Goal: Information Seeking & Learning: Find specific page/section

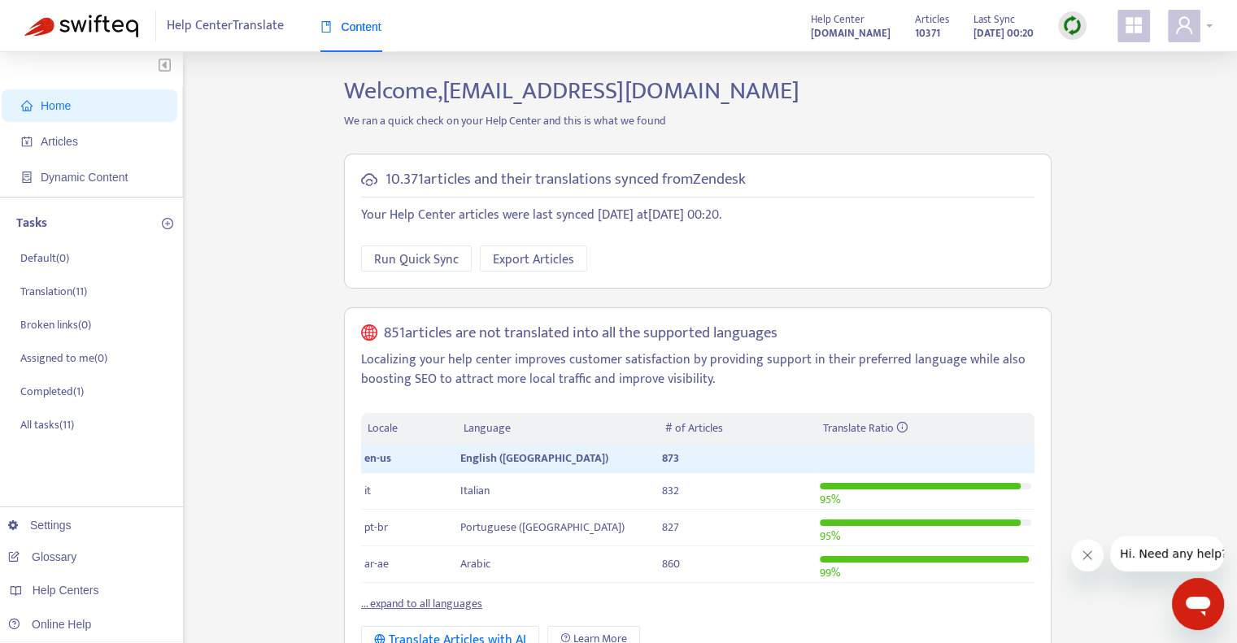
click at [1190, 31] on icon "user" at bounding box center [1184, 24] width 16 height 17
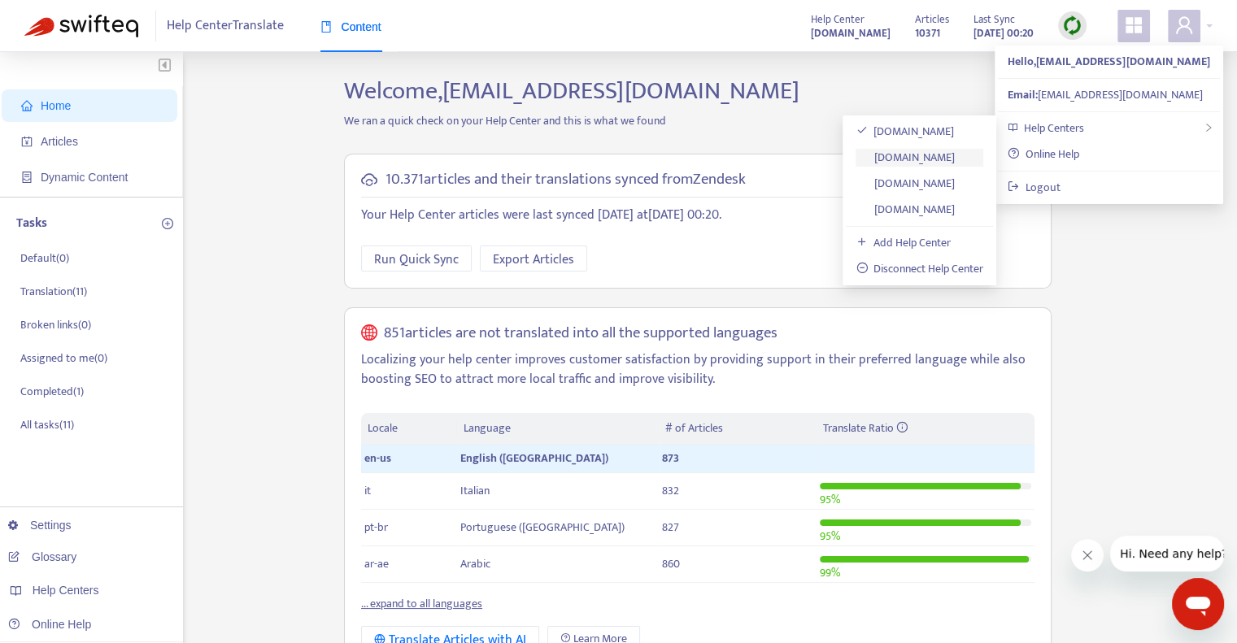
click at [931, 154] on link "[DOMAIN_NAME]" at bounding box center [905, 157] width 99 height 19
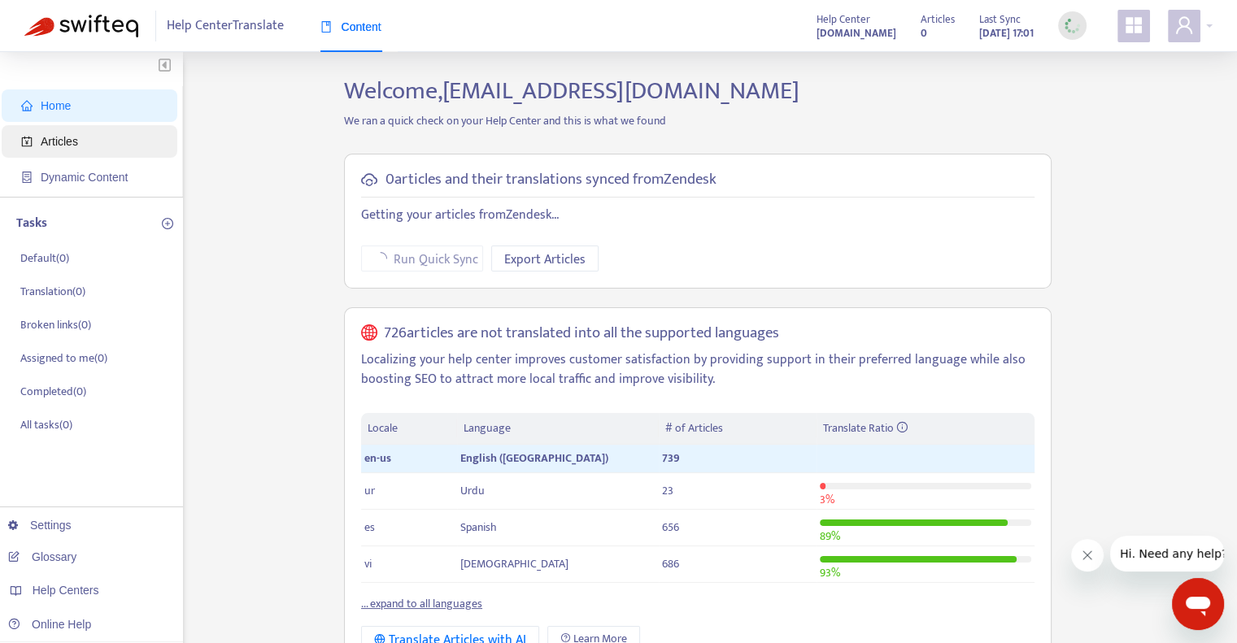
click at [86, 133] on span "Articles" at bounding box center [92, 141] width 143 height 33
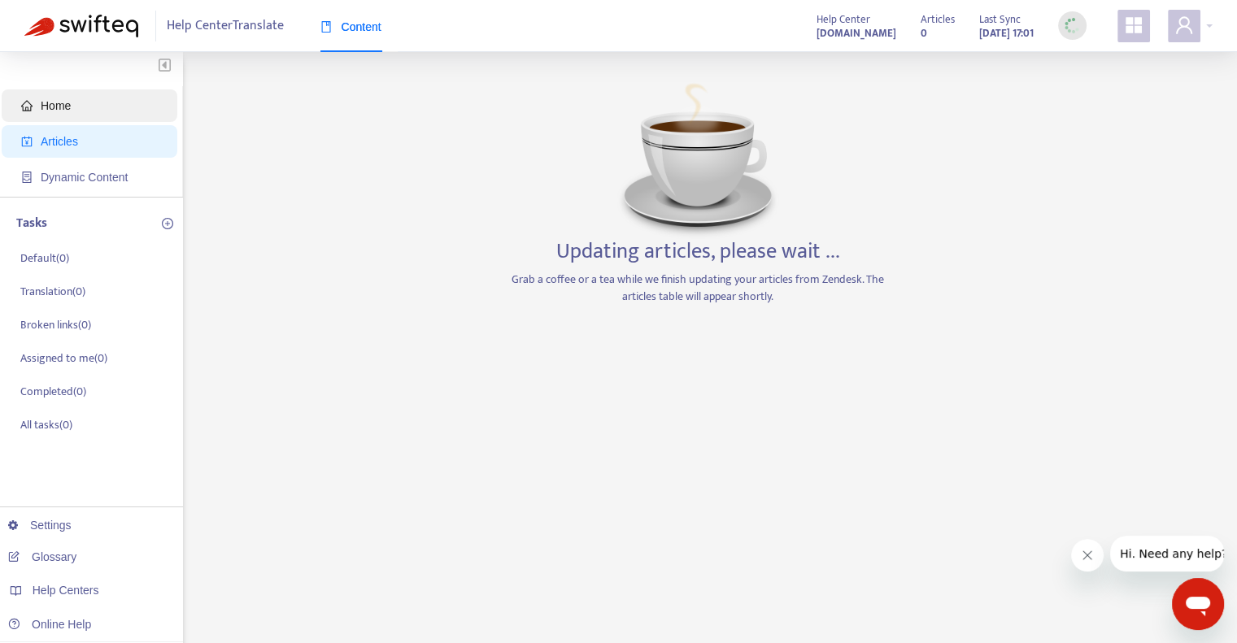
click at [78, 109] on span "Home" at bounding box center [92, 105] width 143 height 33
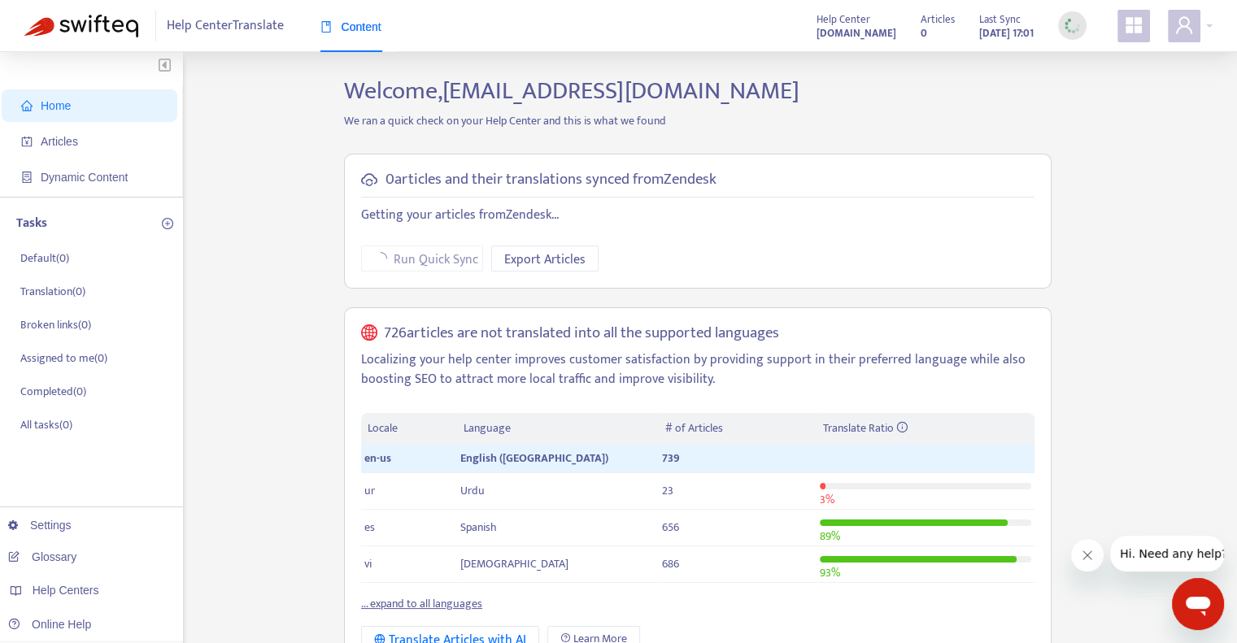
drag, startPoint x: 254, startPoint y: 22, endPoint x: 263, endPoint y: 22, distance: 8.9
click at [263, 22] on span "Help Center Translate" at bounding box center [225, 26] width 117 height 31
click at [251, 25] on span "Help Center Translate" at bounding box center [225, 26] width 117 height 31
click at [85, 143] on span "Articles" at bounding box center [92, 141] width 143 height 33
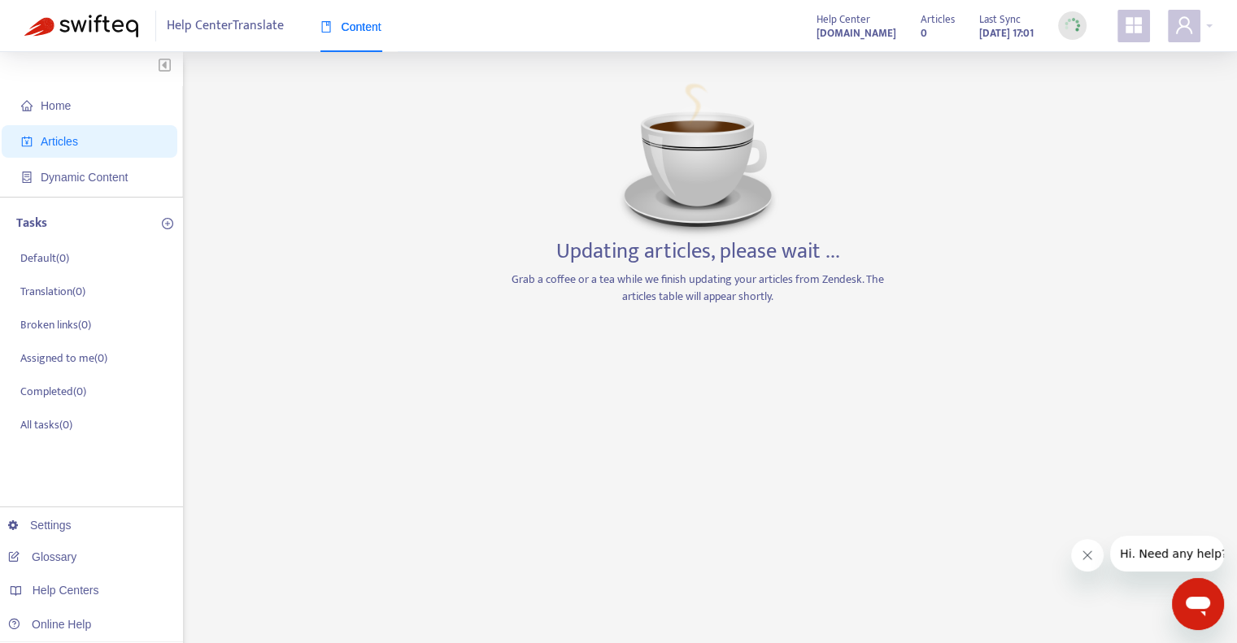
click at [420, 250] on div "Home Articles Dynamic Content Tasks Default ( 0 ) Translation ( 0 ) Broken link…" at bounding box center [618, 552] width 1188 height 952
drag, startPoint x: 654, startPoint y: 260, endPoint x: 664, endPoint y: 237, distance: 25.5
click at [664, 239] on h3 "Updating articles, please wait ..." at bounding box center [698, 252] width 284 height 26
click at [55, 175] on span "Dynamic Content" at bounding box center [84, 177] width 87 height 13
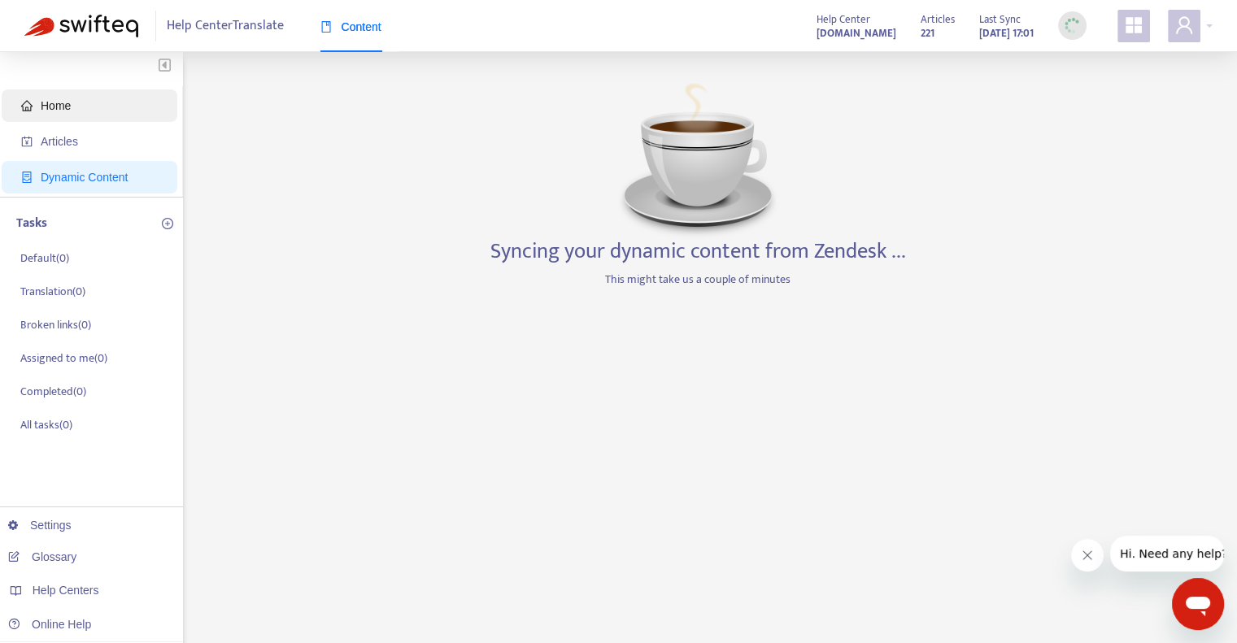
click at [70, 108] on span "Home" at bounding box center [56, 105] width 30 height 13
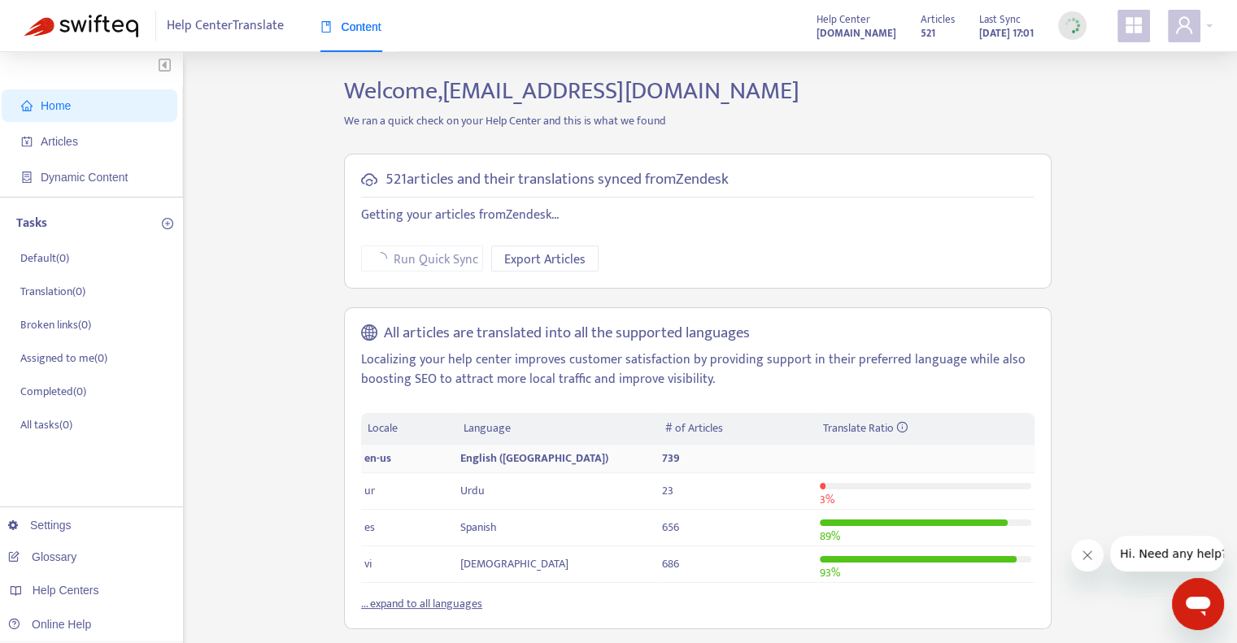
click at [382, 458] on span "en-us" at bounding box center [377, 458] width 27 height 19
click at [488, 460] on span "English ([GEOGRAPHIC_DATA])" at bounding box center [534, 458] width 148 height 19
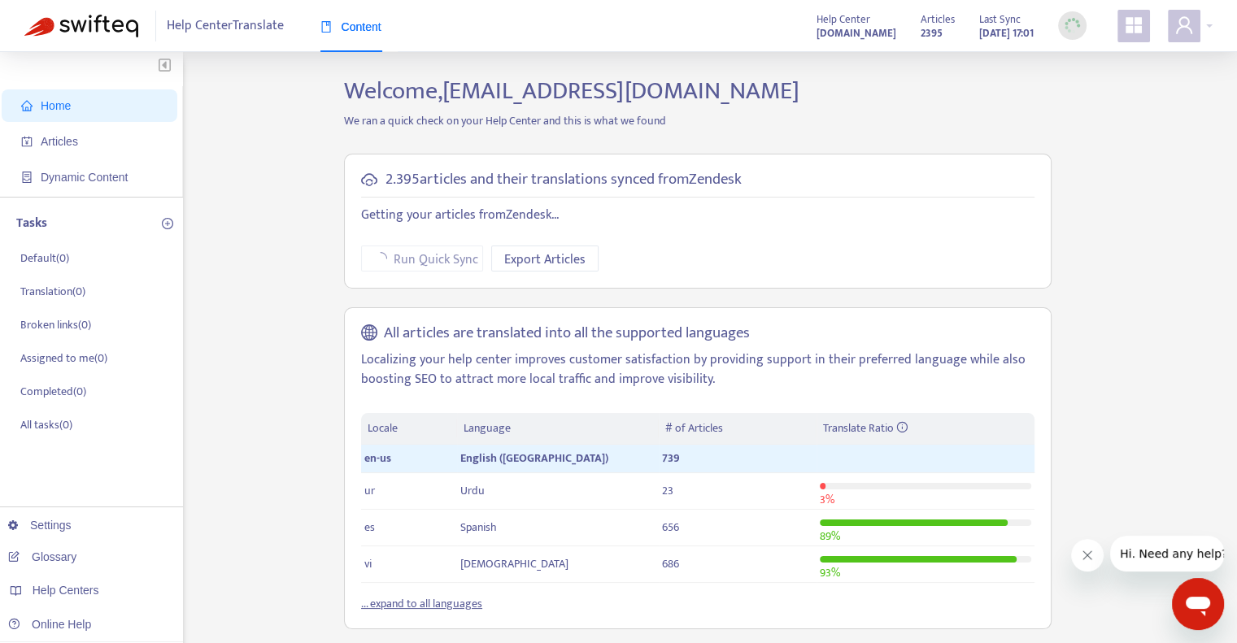
click at [255, 15] on span "Help Center Translate" at bounding box center [225, 26] width 117 height 31
click at [261, 26] on span "Help Center Translate" at bounding box center [225, 26] width 117 height 31
click at [106, 142] on span "Articles" at bounding box center [92, 141] width 143 height 33
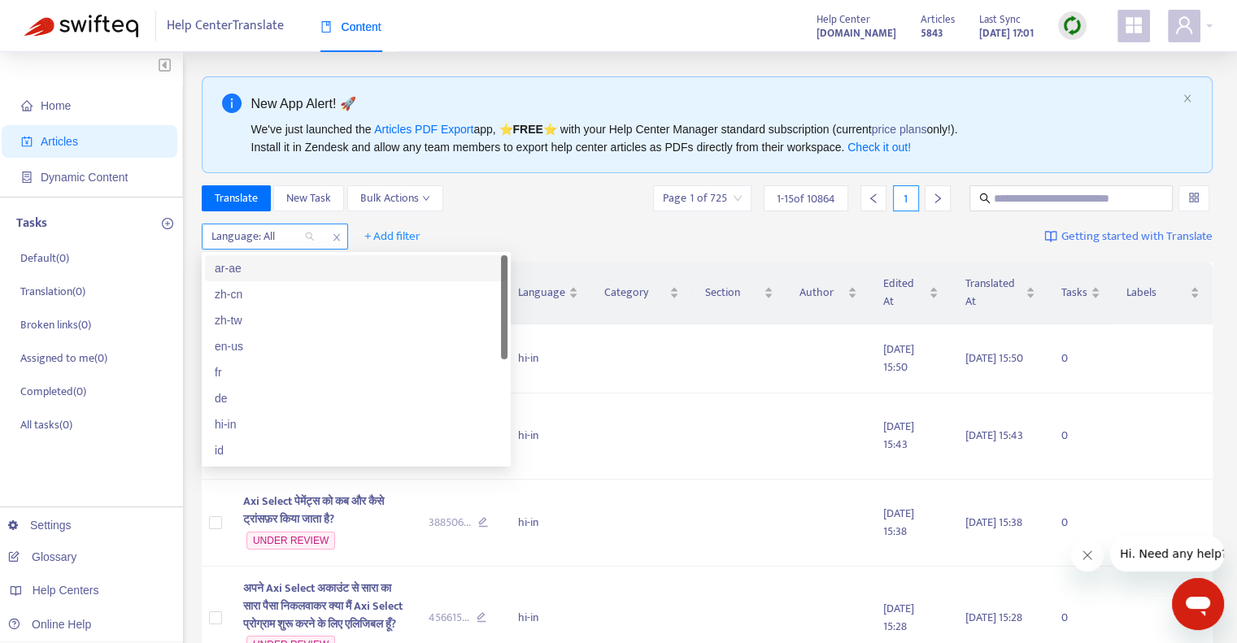
click at [309, 238] on div "Language: All" at bounding box center [263, 236] width 121 height 24
click at [248, 351] on div "en-us" at bounding box center [356, 347] width 283 height 18
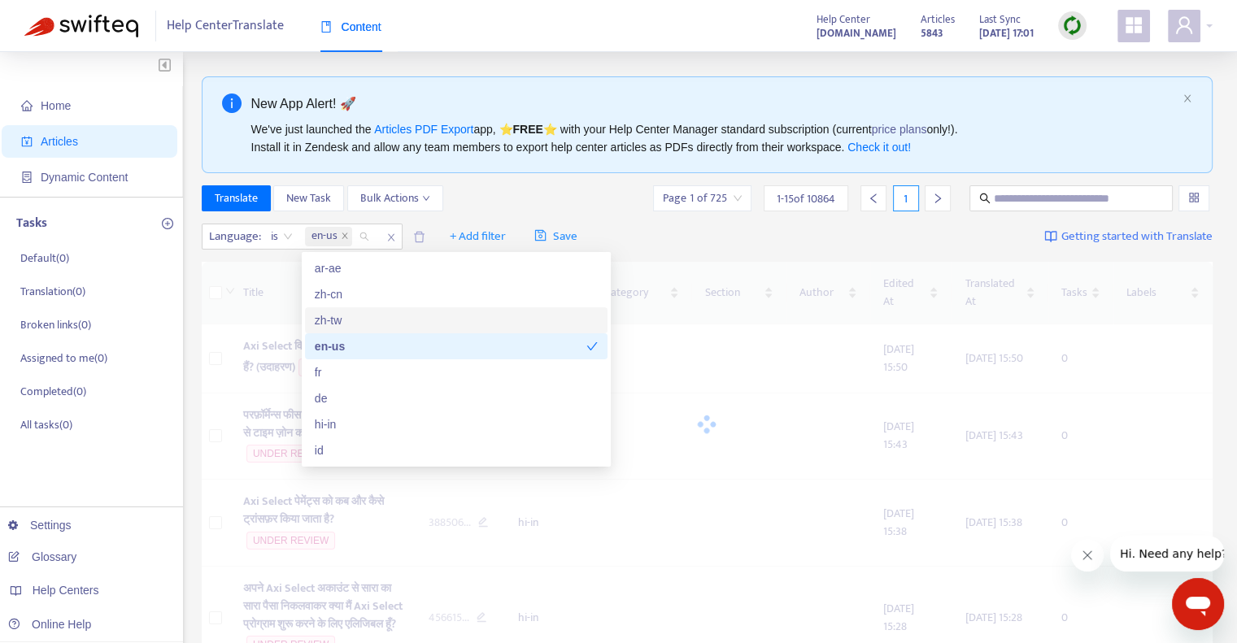
click at [713, 245] on div "Language : is en-us + Add filter Save Getting started with Translate" at bounding box center [708, 237] width 1012 height 38
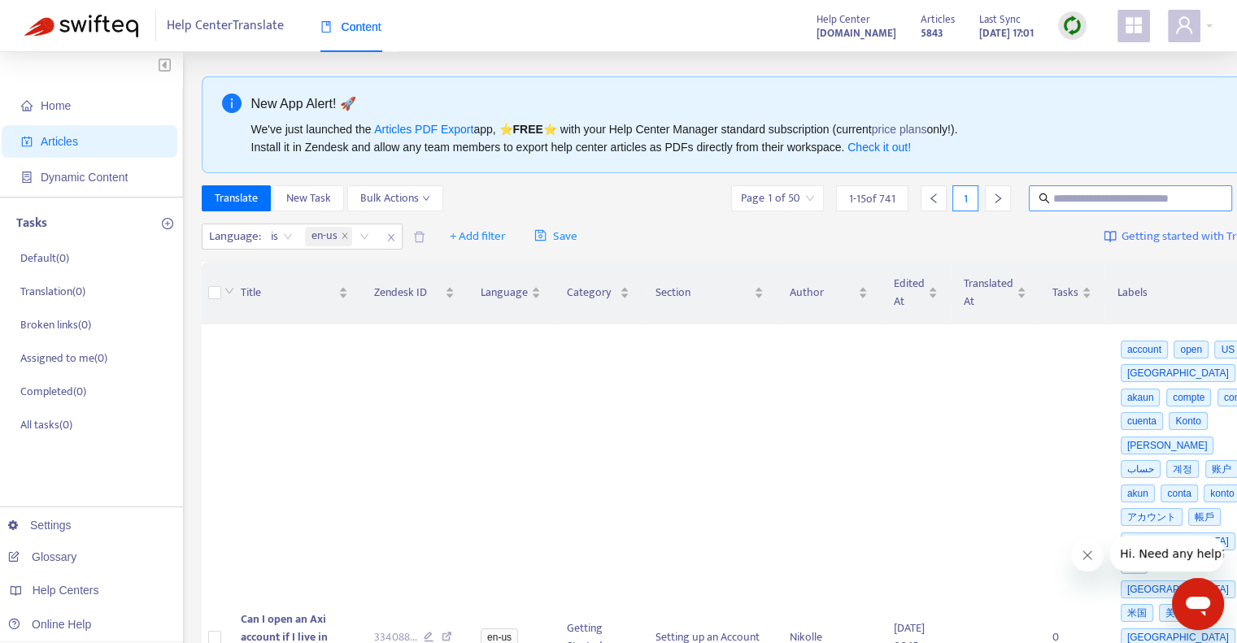
click at [1053, 201] on input "text" at bounding box center [1131, 199] width 156 height 18
paste input "**********"
type input "**********"
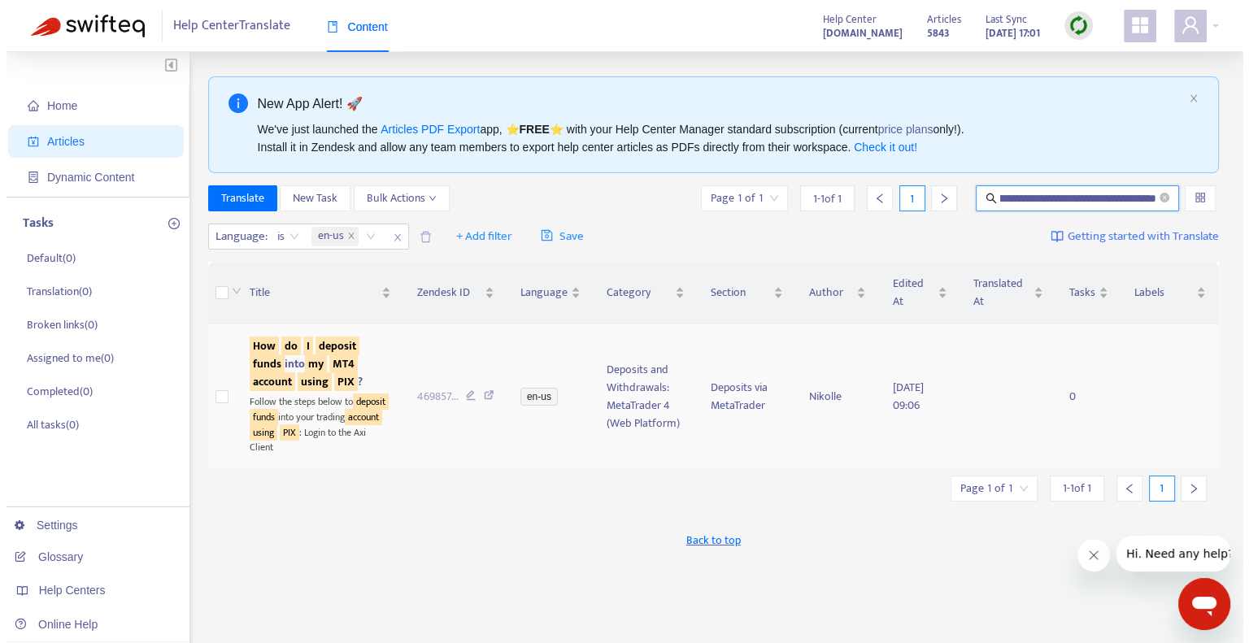
scroll to position [0, 0]
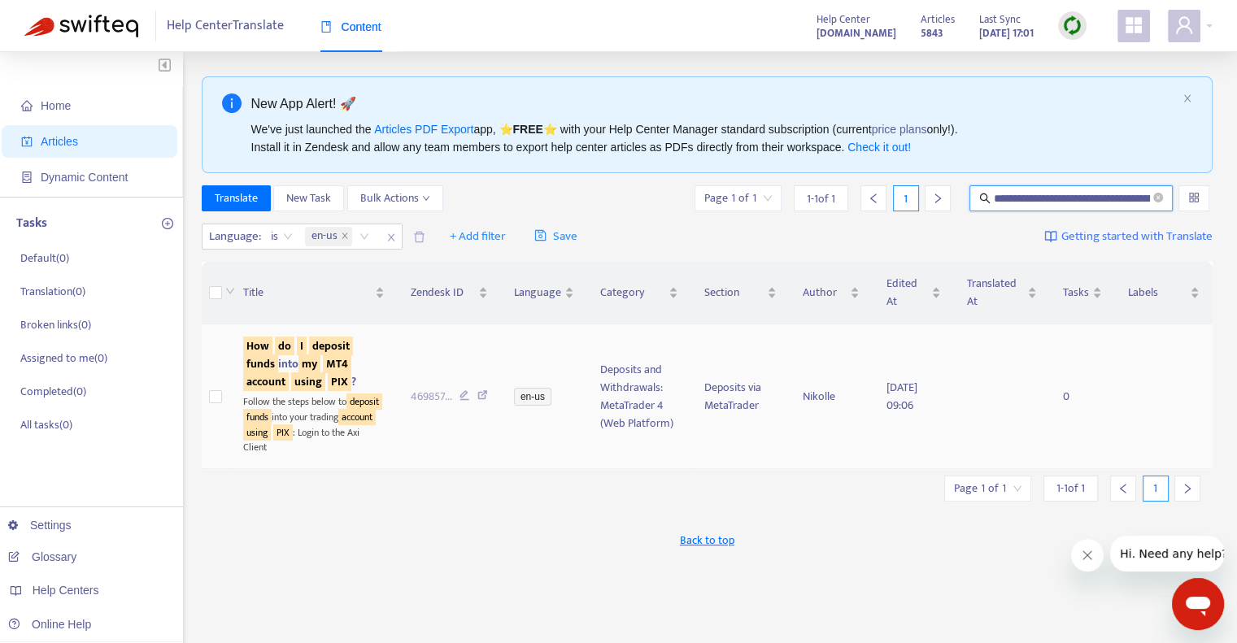
click at [270, 366] on sqkw "funds" at bounding box center [260, 364] width 35 height 19
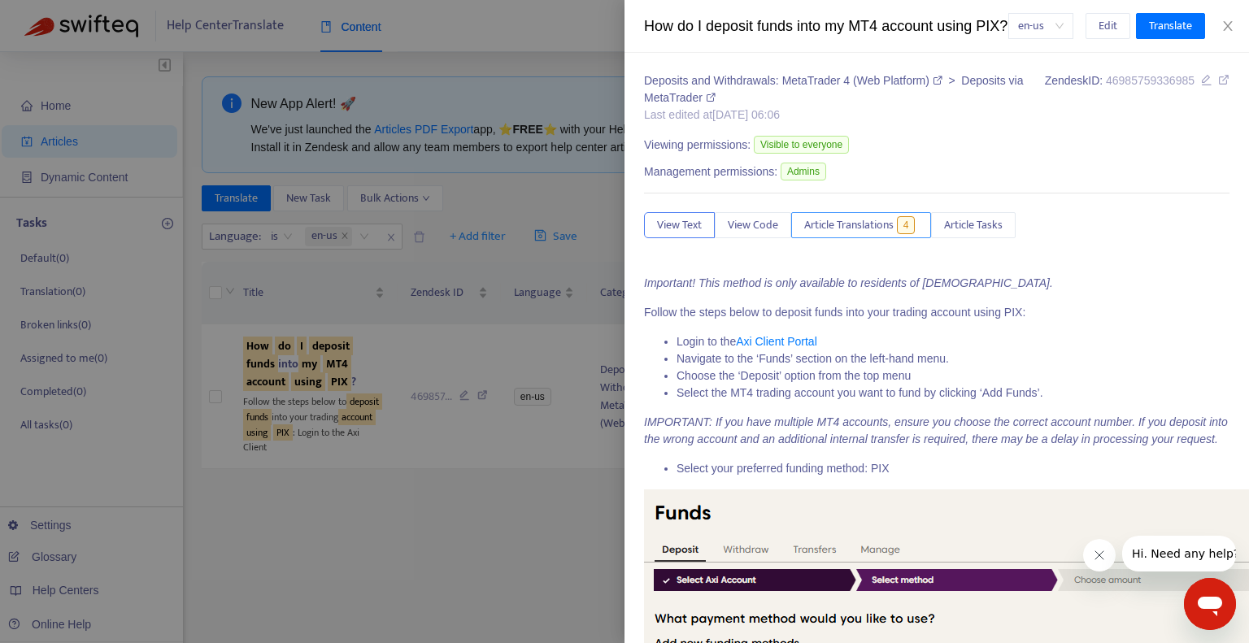
click at [856, 234] on span "Article Translations" at bounding box center [848, 225] width 89 height 18
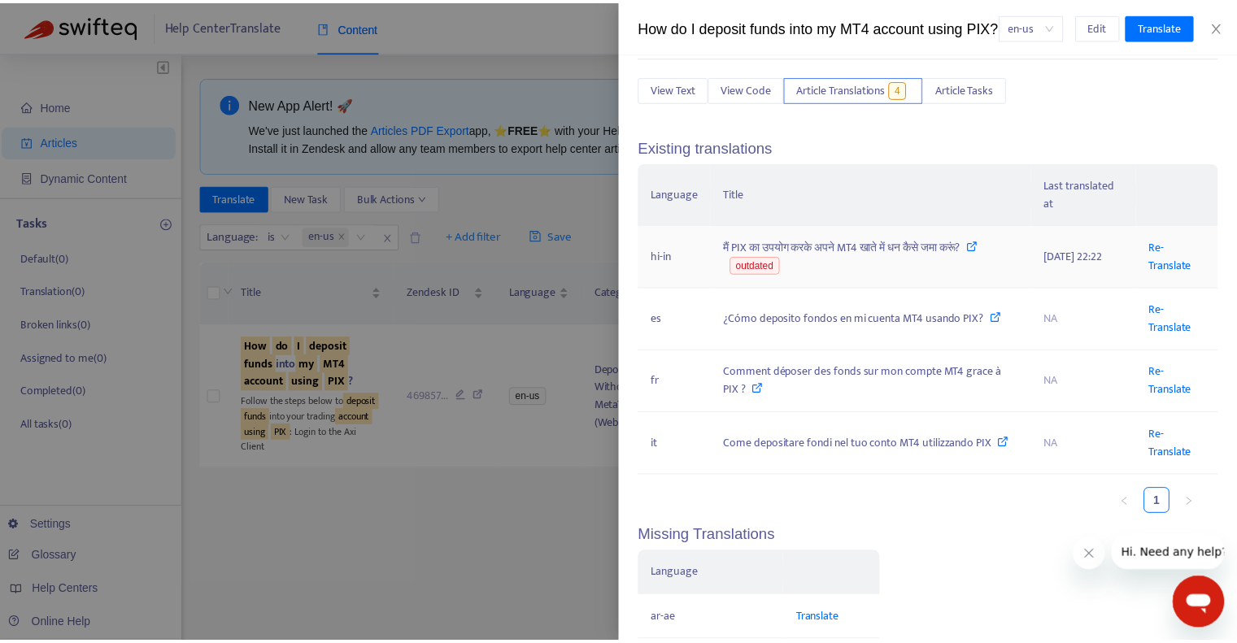
scroll to position [139, 0]
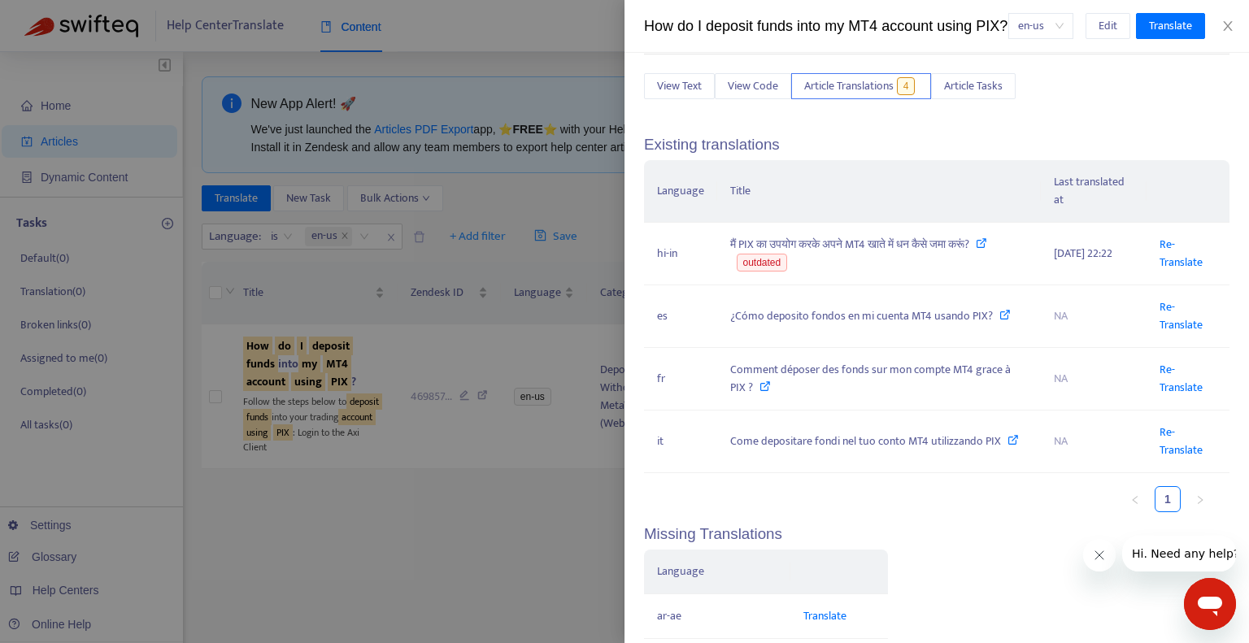
click at [562, 463] on div at bounding box center [624, 321] width 1249 height 643
